Goal: Task Accomplishment & Management: Use online tool/utility

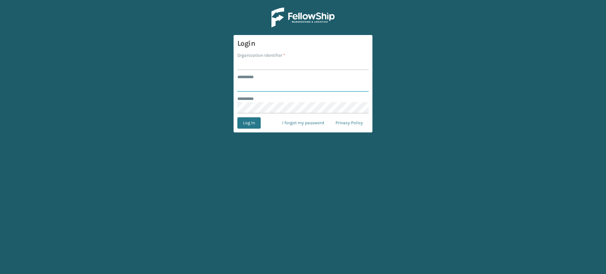
type input "**********"
type input "Haslet"
click at [252, 125] on button "Log In" at bounding box center [248, 122] width 23 height 11
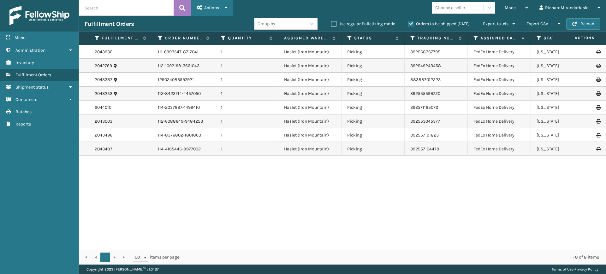
click at [217, 9] on span "Actions" at bounding box center [211, 7] width 15 height 5
click at [506, 3] on div "Mode" at bounding box center [516, 8] width 23 height 16
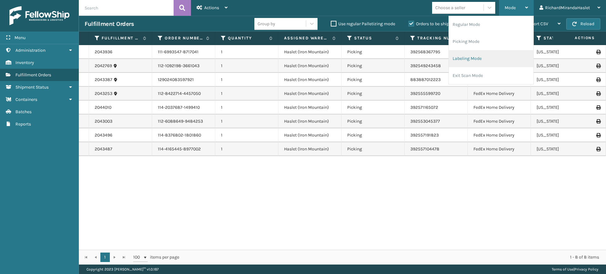
click at [480, 58] on li "Labeling Mode" at bounding box center [491, 58] width 85 height 17
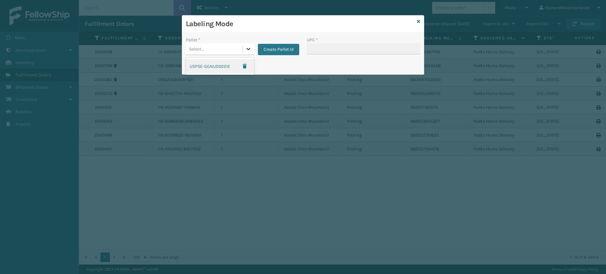
click at [252, 50] on div at bounding box center [248, 48] width 11 height 11
click at [248, 49] on icon at bounding box center [248, 49] width 6 height 6
click at [220, 67] on div "USPSE-GGNUD022IE" at bounding box center [220, 66] width 68 height 15
click at [247, 51] on icon at bounding box center [248, 49] width 6 height 6
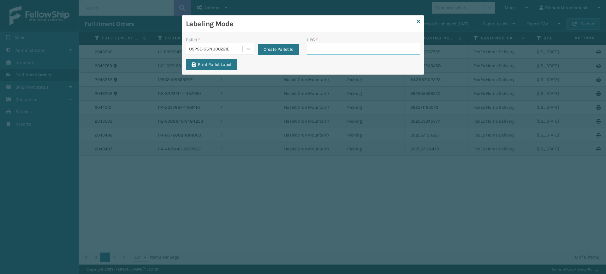
click at [318, 51] on input "UPC *" at bounding box center [363, 48] width 113 height 11
click at [249, 50] on icon at bounding box center [248, 49] width 6 height 6
click at [225, 67] on div "USPSE-GGNUD022IE" at bounding box center [220, 66] width 68 height 15
click at [418, 21] on icon at bounding box center [418, 21] width 3 height 4
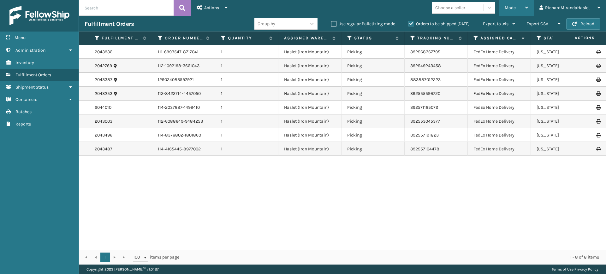
click at [509, 5] on span "Mode" at bounding box center [510, 7] width 11 height 5
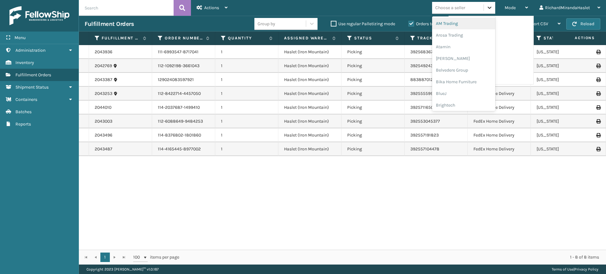
click at [491, 7] on icon at bounding box center [490, 8] width 4 height 2
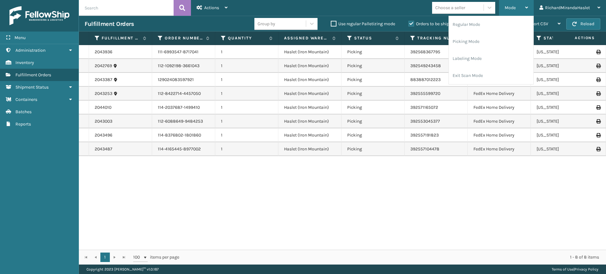
click at [514, 7] on span "Mode" at bounding box center [510, 7] width 11 height 5
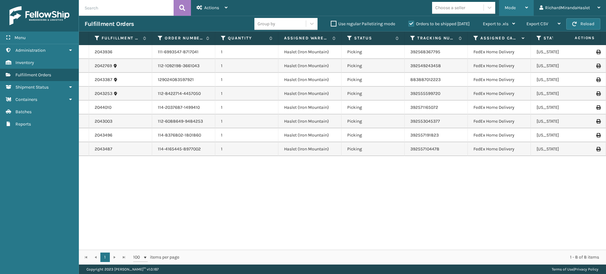
click at [514, 7] on span "Mode" at bounding box center [510, 7] width 11 height 5
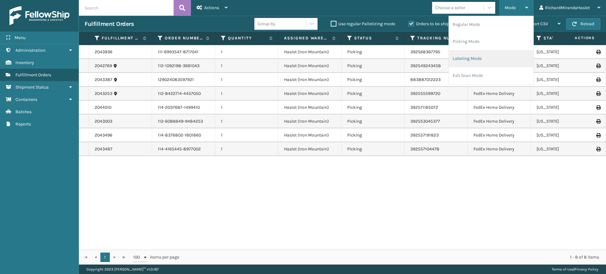
click at [484, 56] on li "Labeling Mode" at bounding box center [491, 58] width 85 height 17
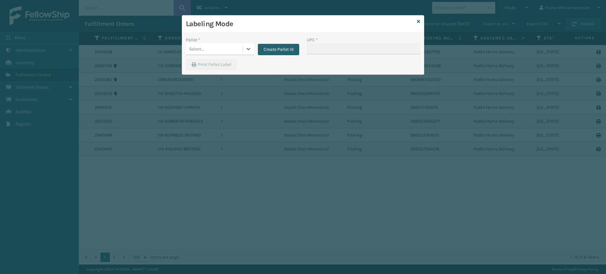
click at [278, 49] on button "Create Pallet Id" at bounding box center [278, 49] width 41 height 11
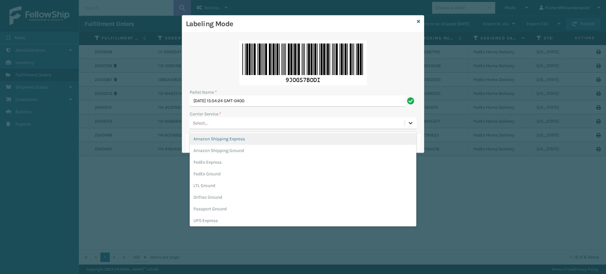
click at [411, 123] on icon at bounding box center [411, 123] width 4 height 2
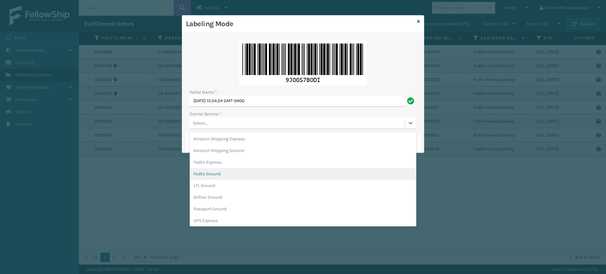
click at [291, 171] on div "FedEx Ground" at bounding box center [303, 174] width 227 height 12
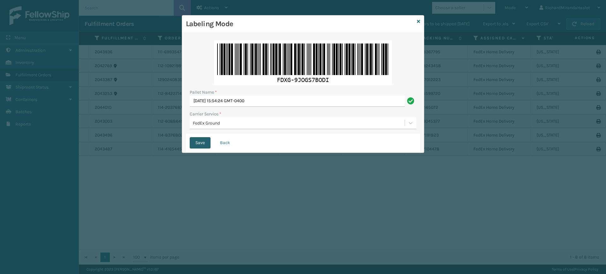
click at [200, 142] on button "Save" at bounding box center [200, 142] width 21 height 11
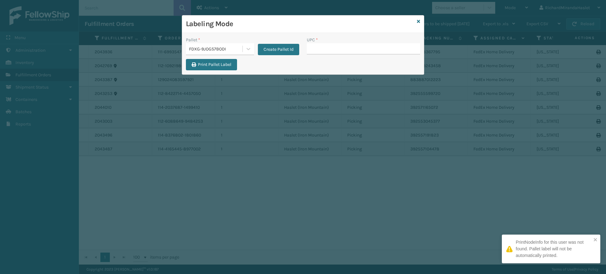
click at [345, 47] on input "UPC *" at bounding box center [363, 48] width 113 height 11
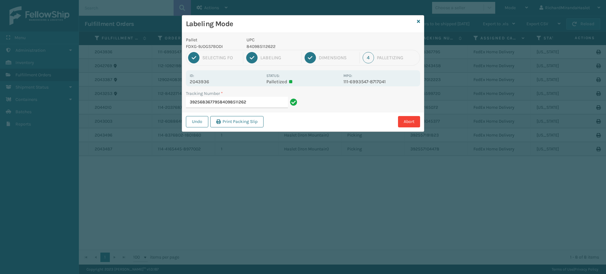
type input "392568367795840985112622"
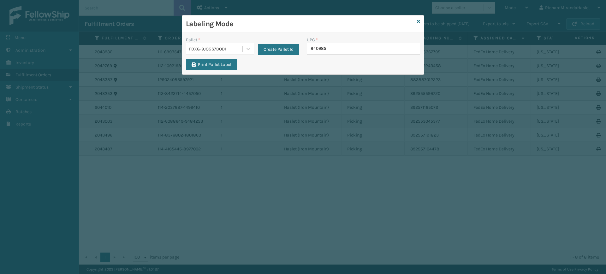
type input "8409851"
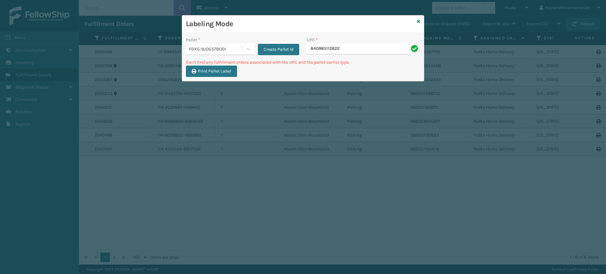
click at [421, 20] on div "Labeling Mode" at bounding box center [303, 23] width 242 height 17
click at [420, 21] on icon at bounding box center [418, 21] width 3 height 4
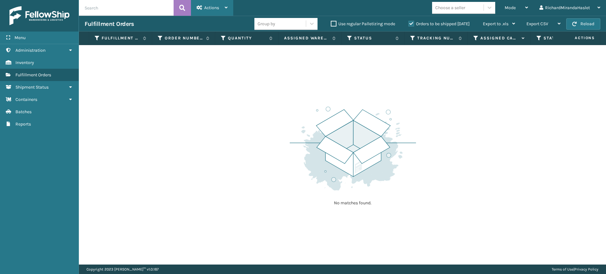
click at [213, 4] on div "Actions" at bounding box center [212, 8] width 31 height 16
click at [170, 120] on div "No matches found." at bounding box center [342, 155] width 527 height 220
click at [516, 9] on div "Mode" at bounding box center [516, 8] width 23 height 16
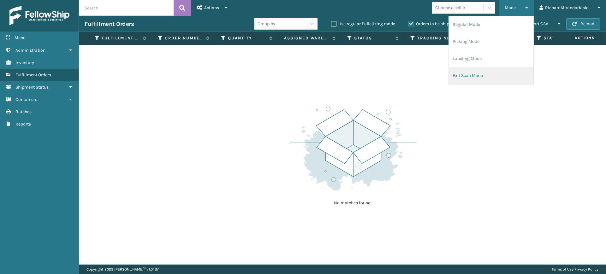
click at [471, 76] on li "Exit Scan Mode" at bounding box center [491, 75] width 85 height 17
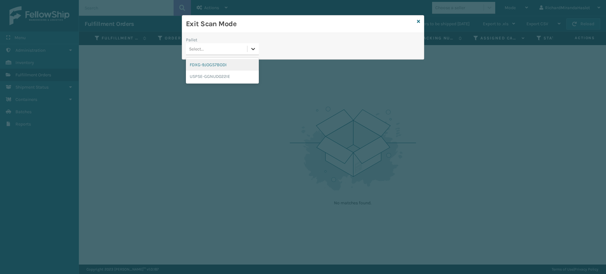
click at [253, 47] on icon at bounding box center [253, 49] width 6 height 6
click at [226, 65] on div "FDXG-9JOGS7BODI" at bounding box center [222, 65] width 73 height 12
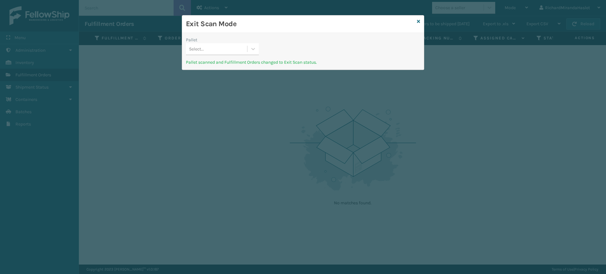
click at [421, 24] on div "Exit Scan Mode" at bounding box center [303, 23] width 242 height 17
click at [418, 22] on icon at bounding box center [418, 21] width 3 height 4
